Goal: Task Accomplishment & Management: Manage account settings

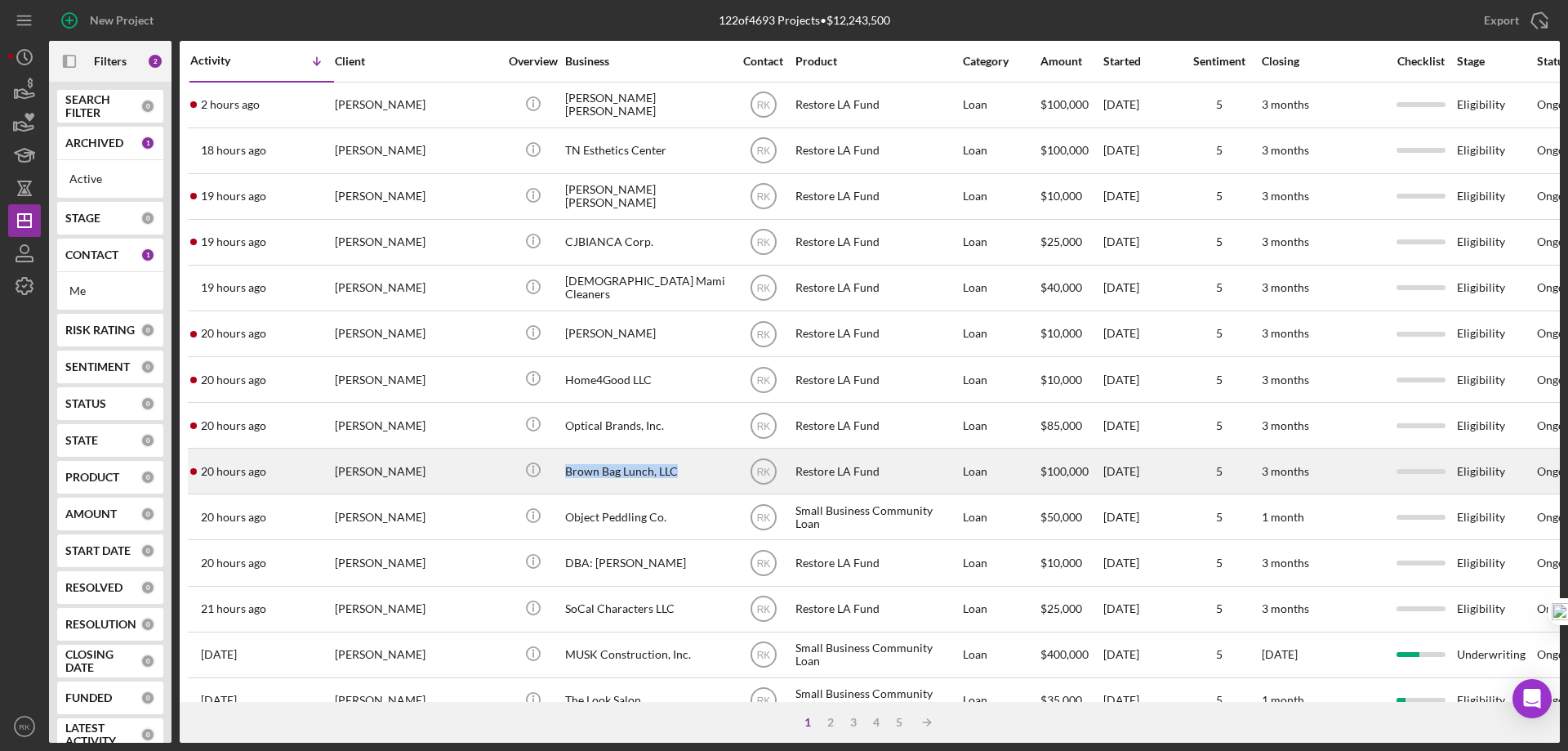
drag, startPoint x: 564, startPoint y: 470, endPoint x: 684, endPoint y: 475, distance: 120.1
click at [684, 475] on td "Brown Bag Lunch, LLC" at bounding box center [648, 471] width 168 height 46
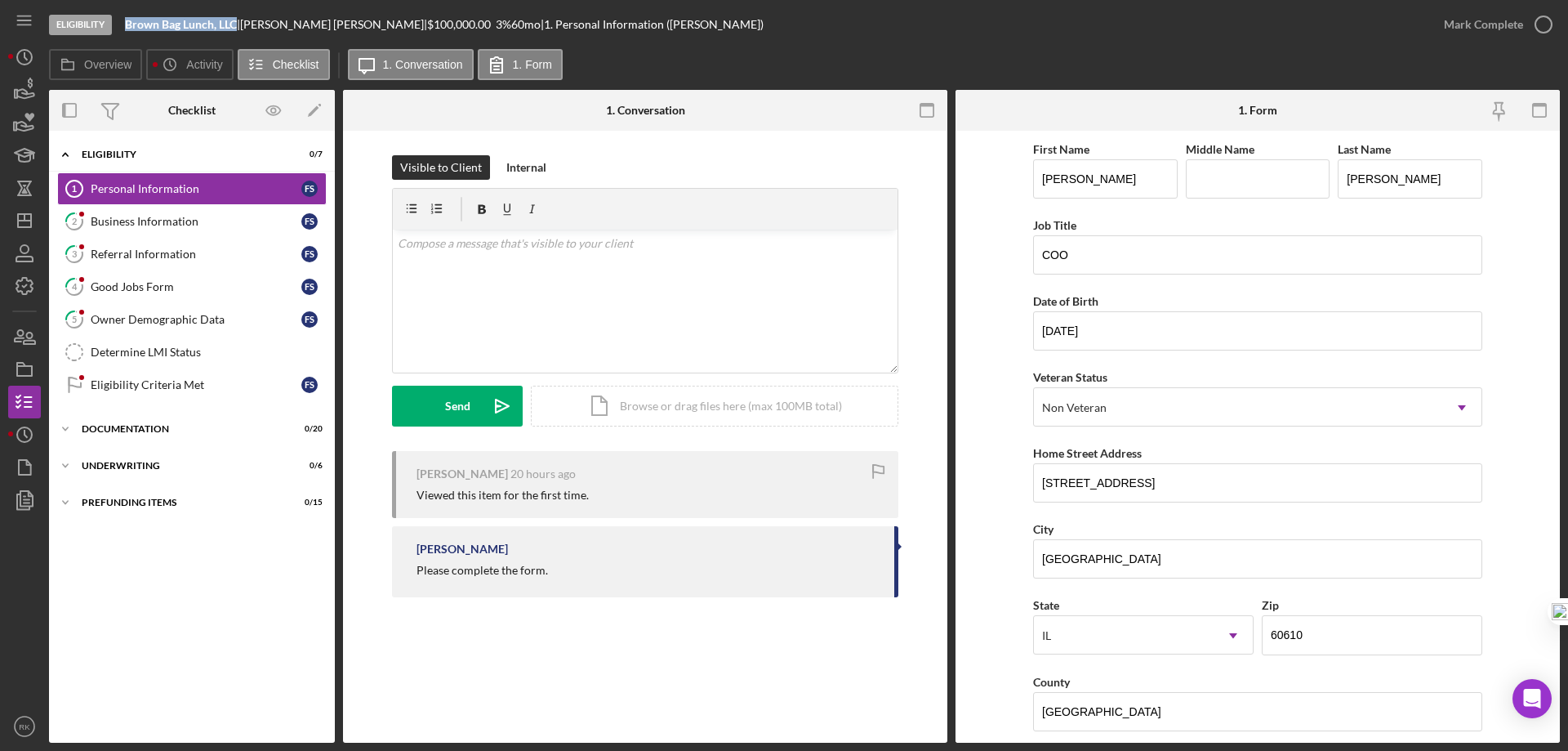
drag, startPoint x: 126, startPoint y: 22, endPoint x: 236, endPoint y: 26, distance: 110.1
click at [236, 26] on b "Brown Bag Lunch, LLC" at bounding box center [181, 24] width 112 height 14
copy b "Brown Bag Lunch, LLC"
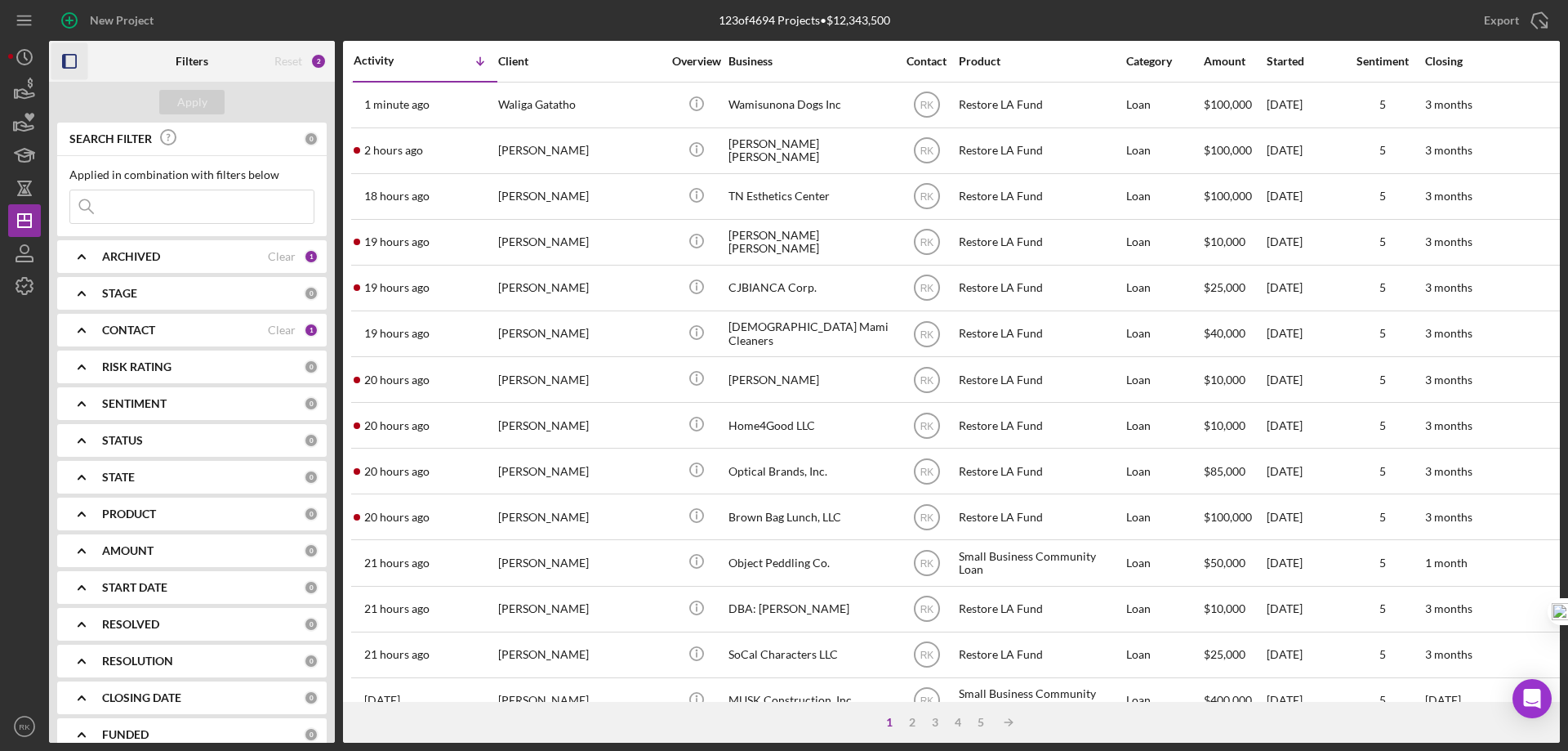
click at [71, 55] on rect "button" at bounding box center [69, 61] width 13 height 13
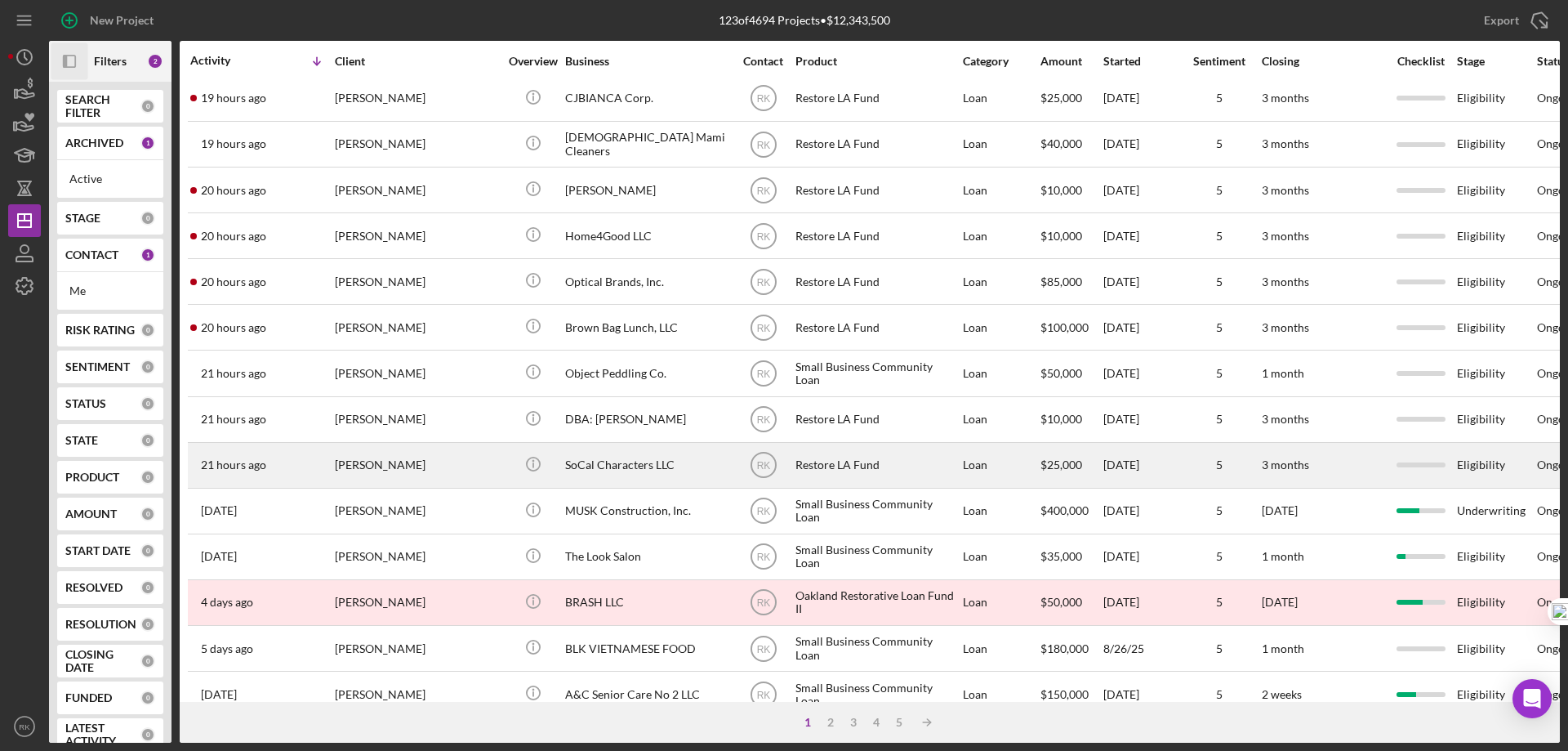
scroll to position [190, 0]
